Goal: Find specific page/section: Find specific page/section

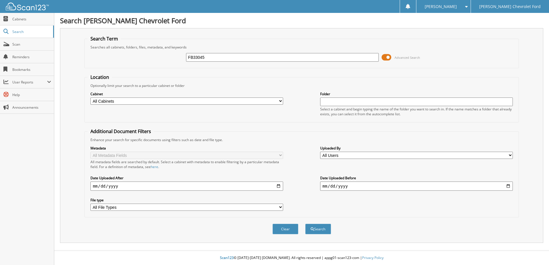
type input "FB33045"
click at [305, 224] on button "Search" at bounding box center [318, 229] width 26 height 11
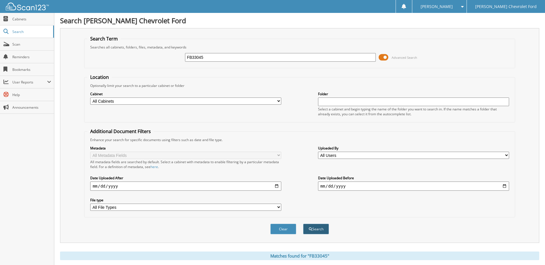
click at [313, 229] on button "Search" at bounding box center [316, 229] width 26 height 11
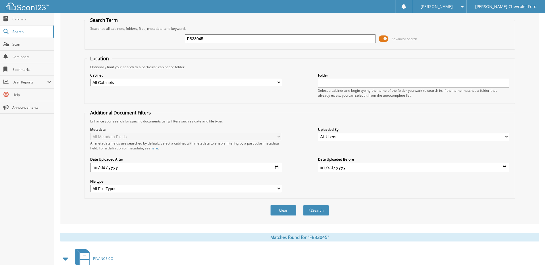
scroll to position [86, 0]
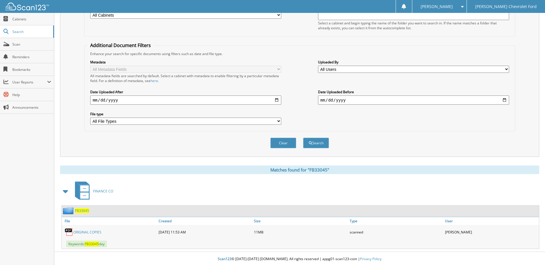
click at [81, 232] on link "ORIGINAL COPIES" at bounding box center [87, 232] width 28 height 5
click at [302, 52] on div "Enhance your search for specific documents using filters such as date and file …" at bounding box center [299, 53] width 424 height 5
